Goal: Transaction & Acquisition: Download file/media

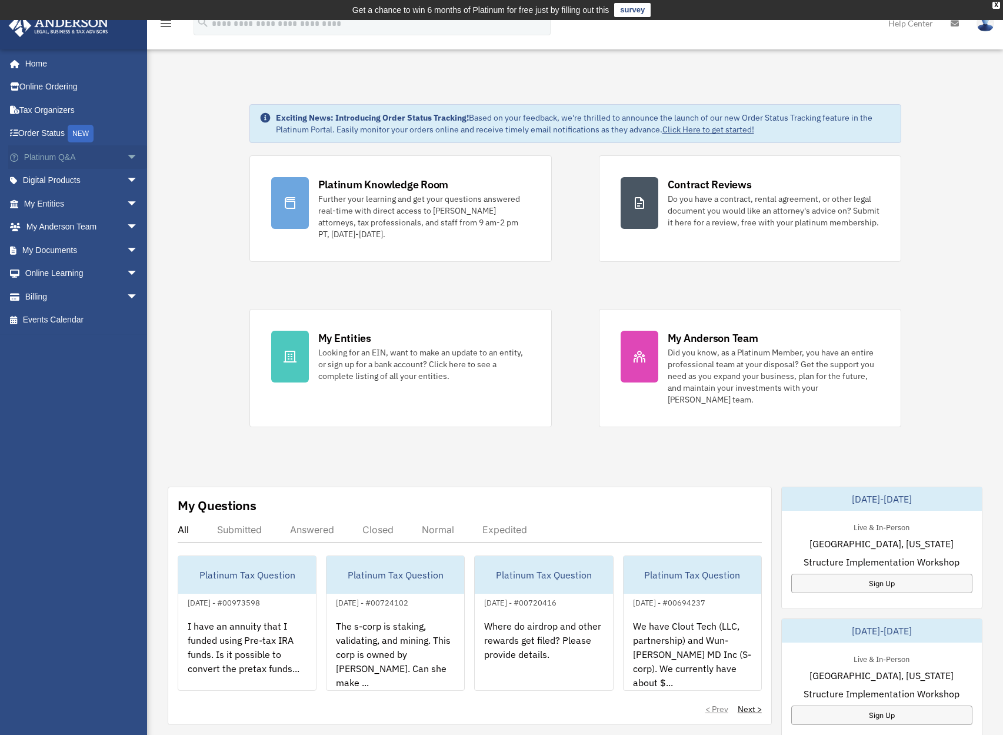
click at [69, 155] on link "Platinum Q&A arrow_drop_down" at bounding box center [82, 157] width 148 height 24
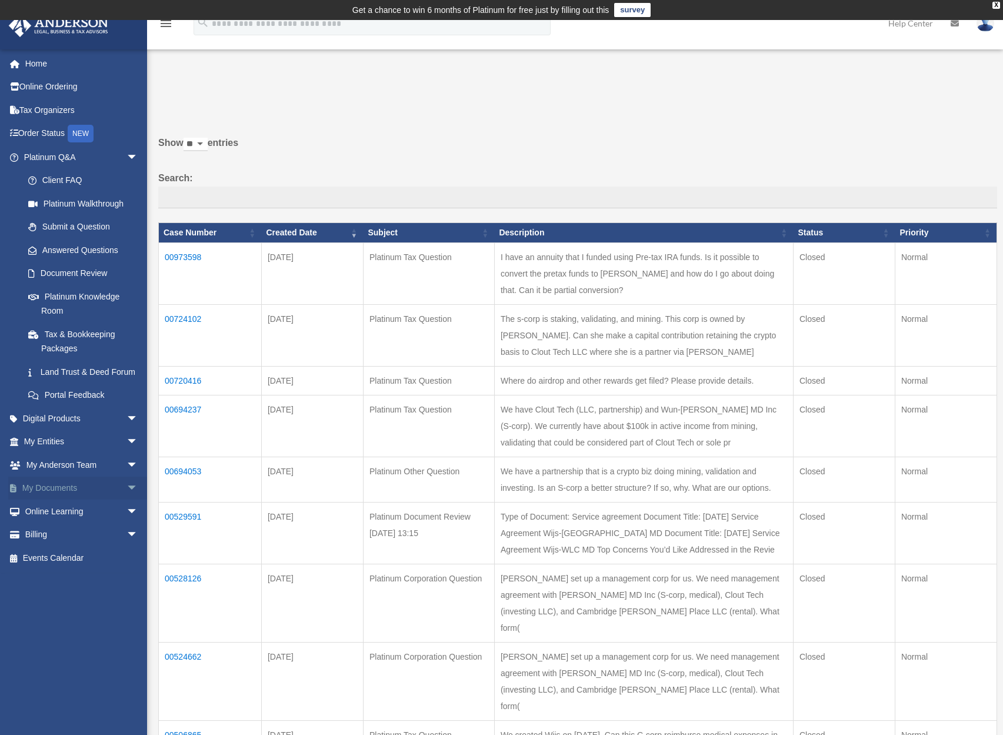
click at [126, 495] on span "arrow_drop_down" at bounding box center [138, 488] width 24 height 24
click at [49, 519] on link "Box" at bounding box center [85, 511] width 139 height 24
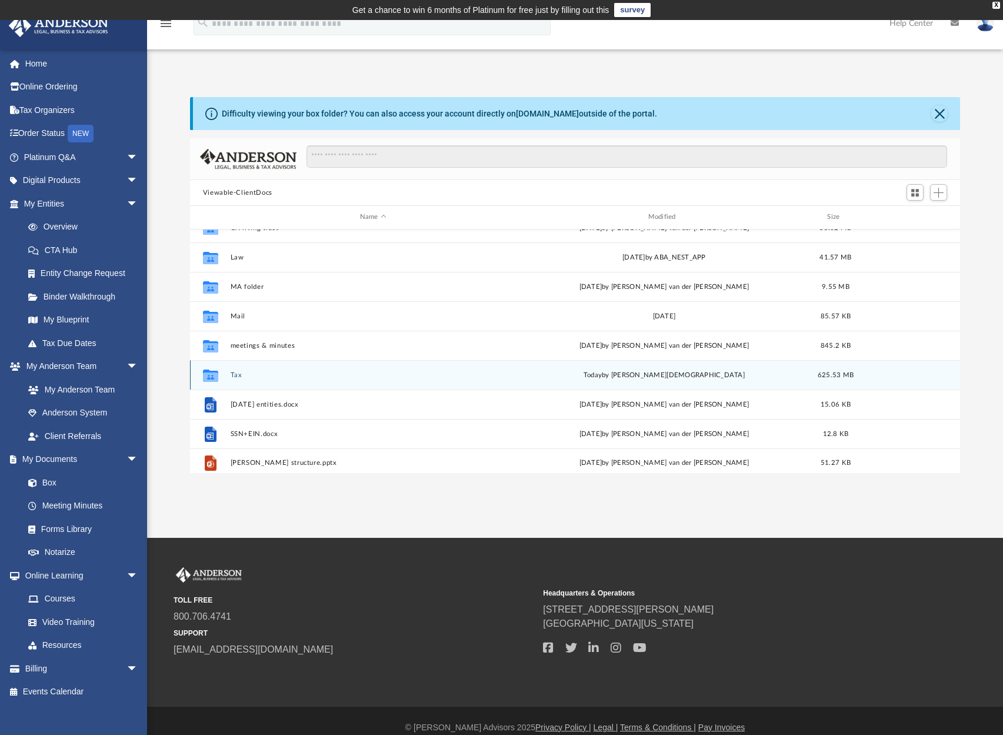
scroll to position [168, 0]
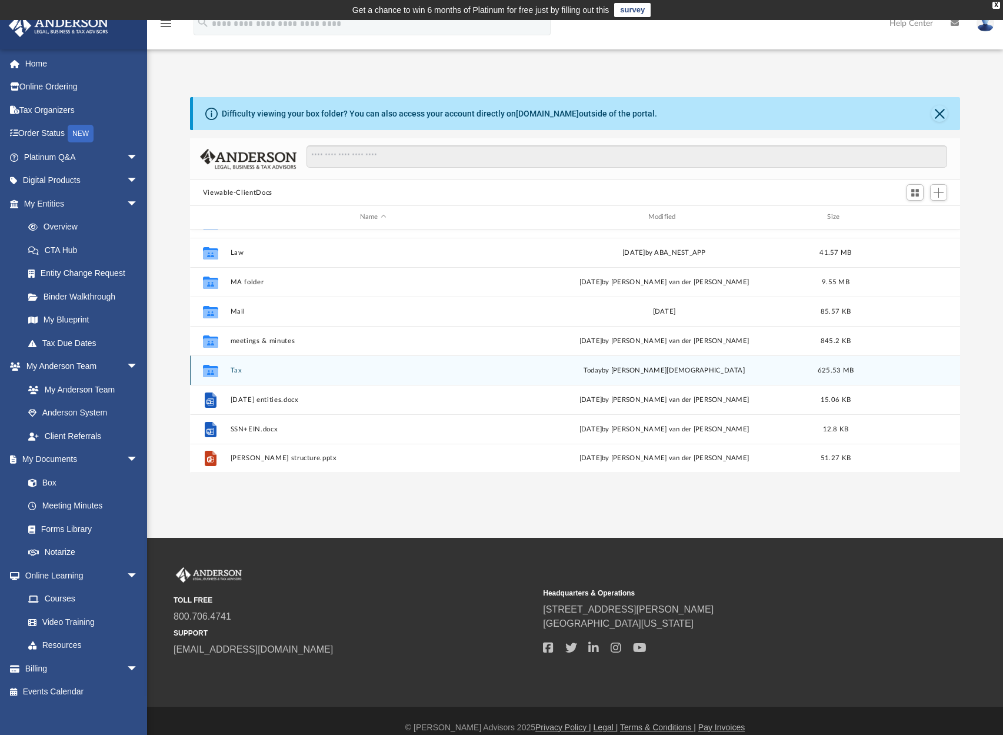
click at [234, 371] on button "Tax" at bounding box center [373, 370] width 286 height 8
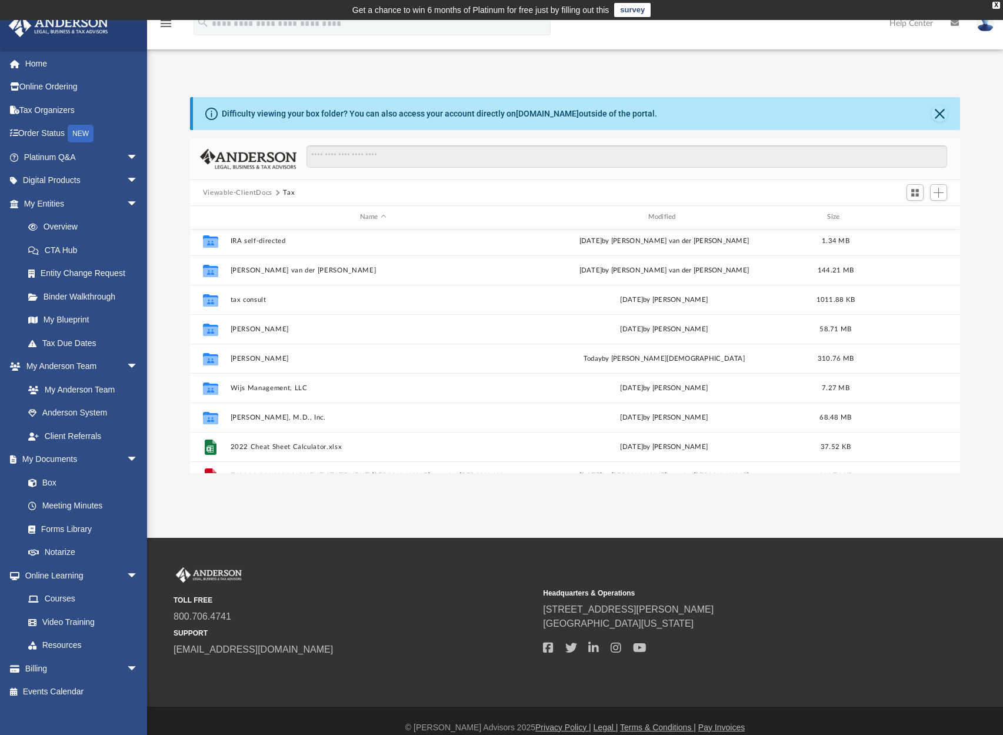
scroll to position [99, 0]
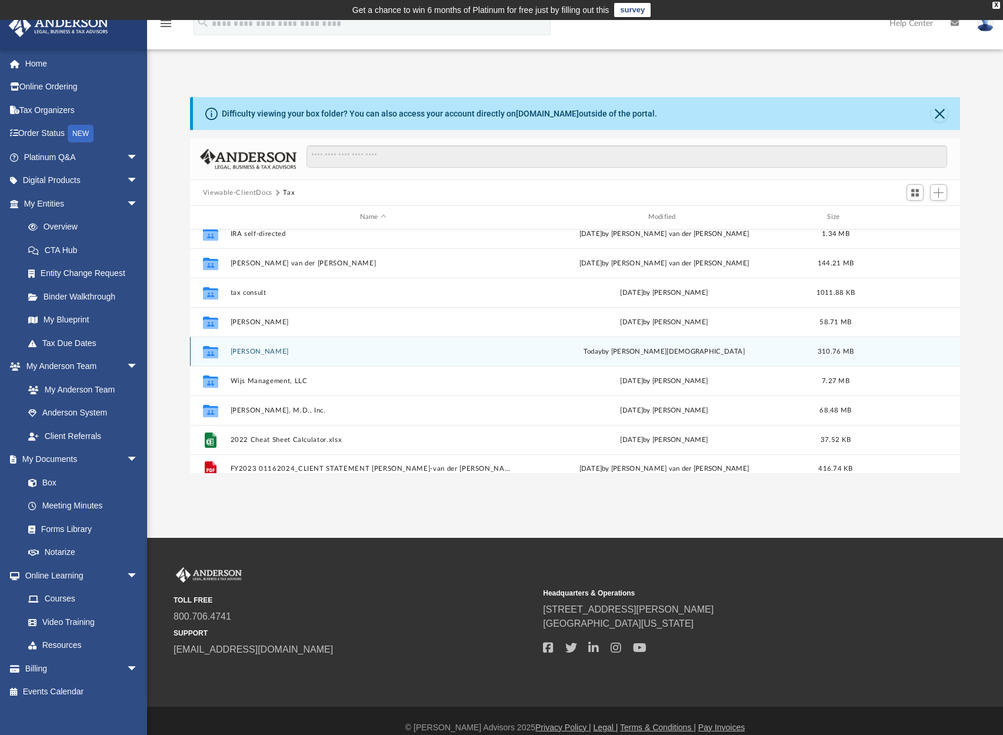
click at [246, 352] on button "van der Heyde, Henri" at bounding box center [373, 352] width 286 height 8
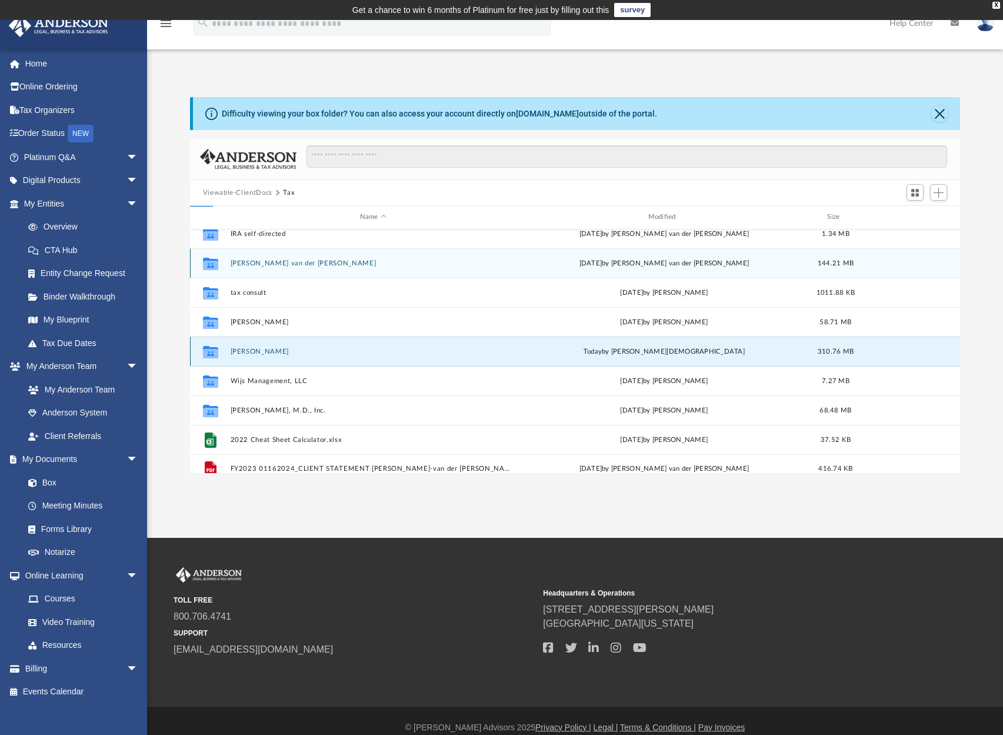
scroll to position [0, 0]
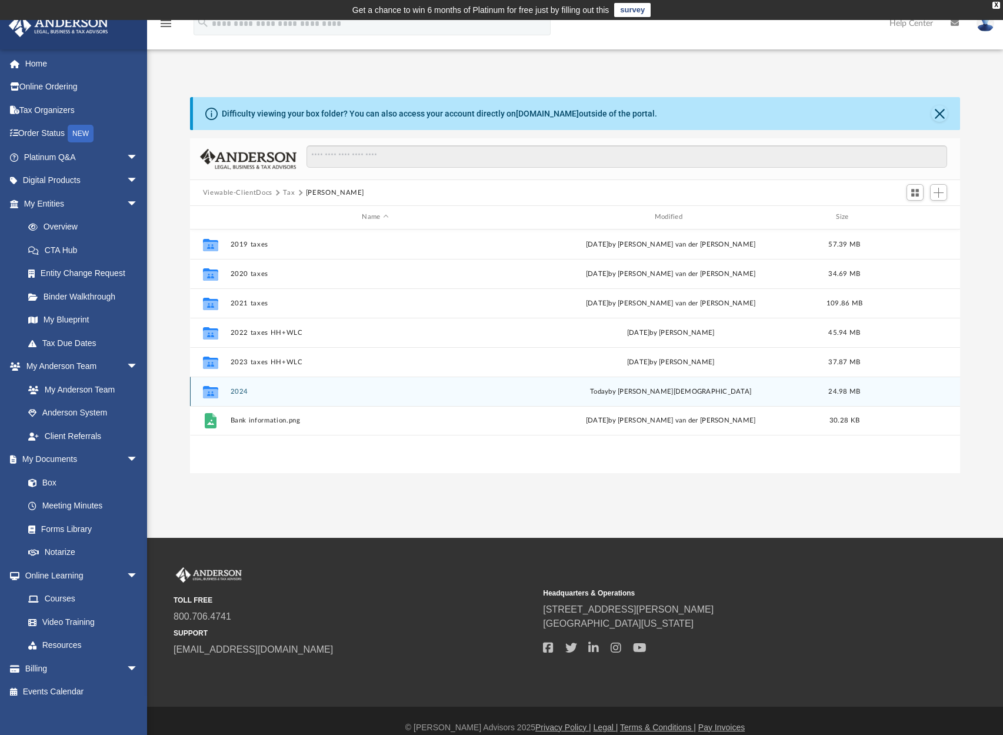
click at [228, 394] on div "Collaborated Folder 2024 today by Oshee Jain 24.98 MB" at bounding box center [575, 390] width 771 height 29
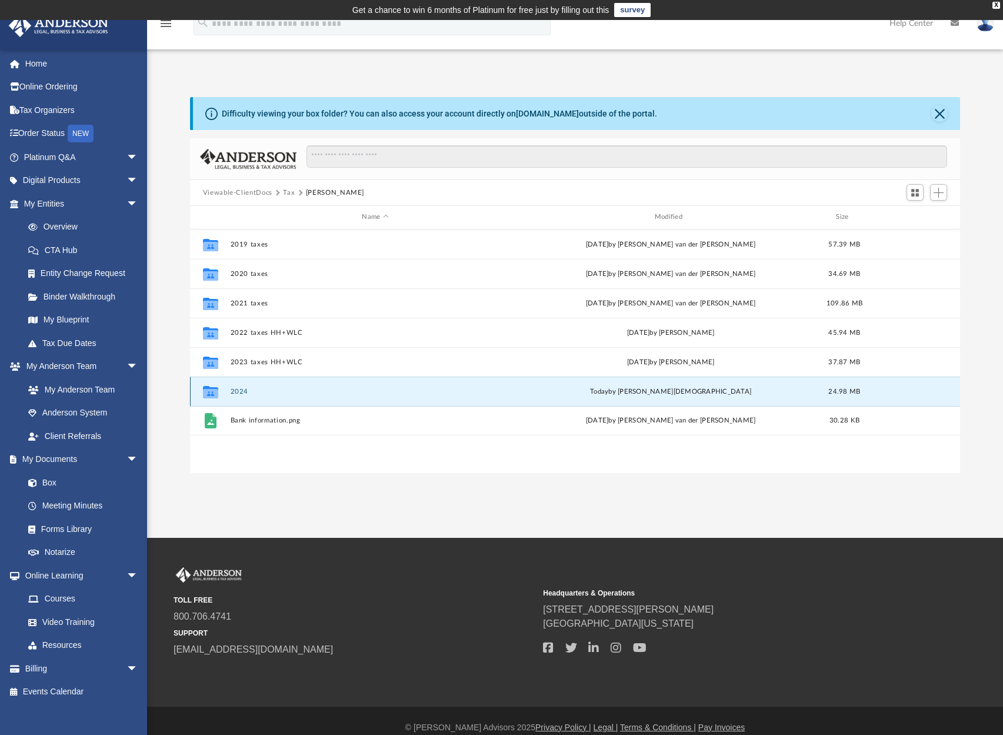
click at [236, 392] on button "2024" at bounding box center [375, 392] width 290 height 8
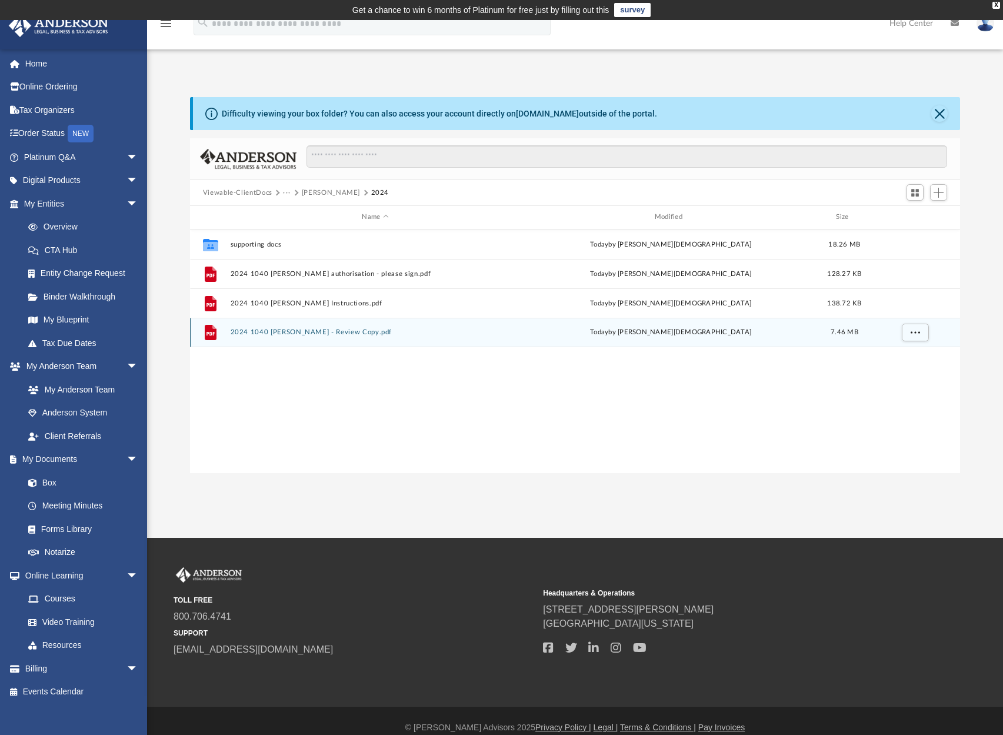
click at [350, 331] on button "2024 1040 Van der Heyde, Henri - Review Copy.pdf" at bounding box center [375, 332] width 290 height 8
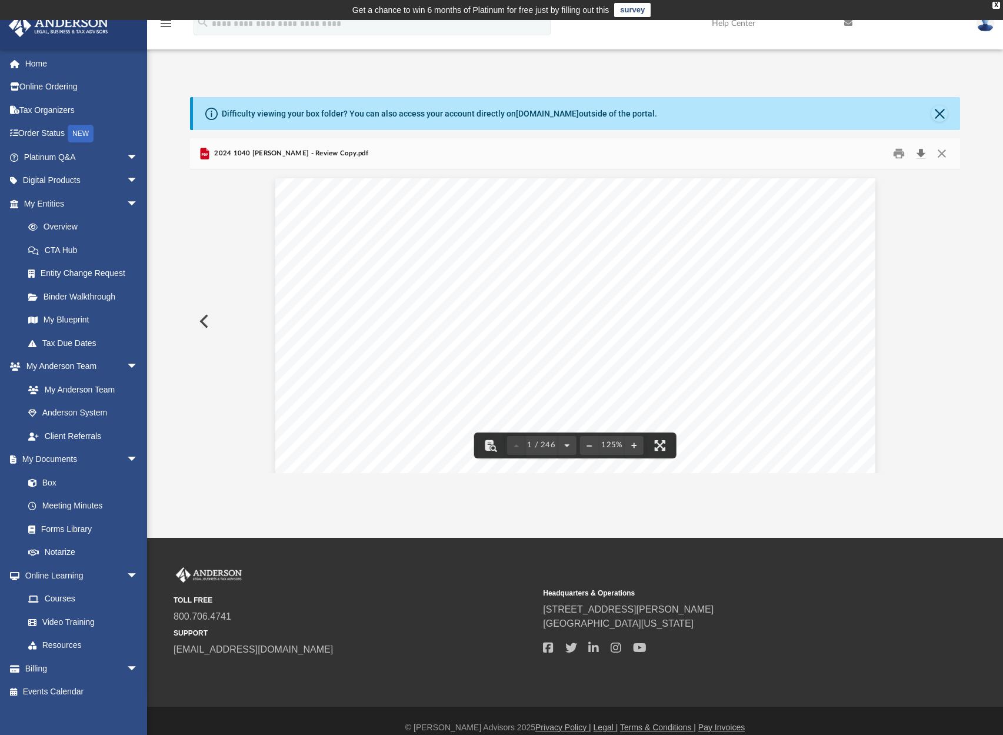
click at [919, 150] on button "Download" at bounding box center [920, 154] width 21 height 18
click at [348, 231] on div "426340 04-01-24 REVIEW COPY ANDERSON GLOBAL BUSINESS GROUP, LLC 3225 MCLEOD DRI…" at bounding box center [575, 566] width 600 height 776
